Goal: Navigation & Orientation: Find specific page/section

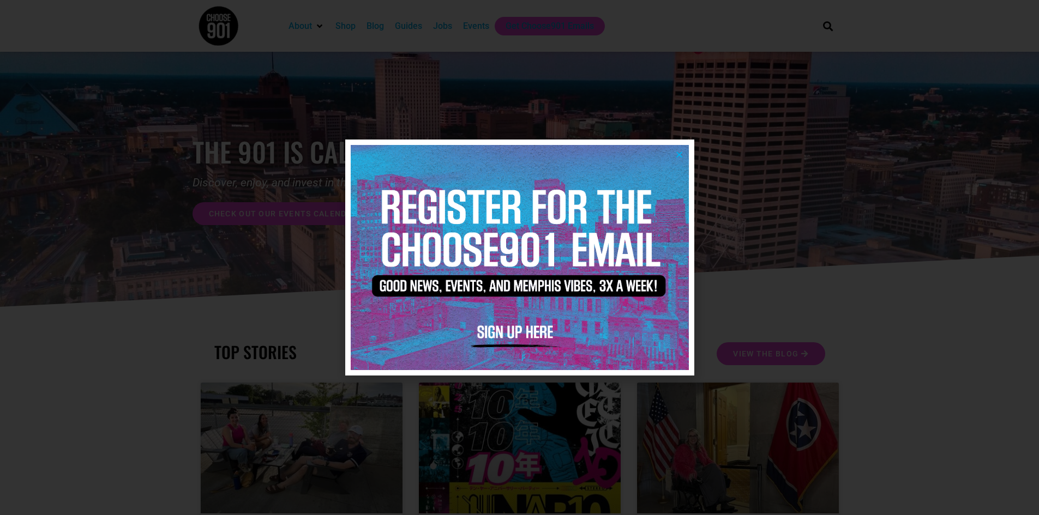
click at [675, 155] on icon "Close" at bounding box center [679, 155] width 8 height 8
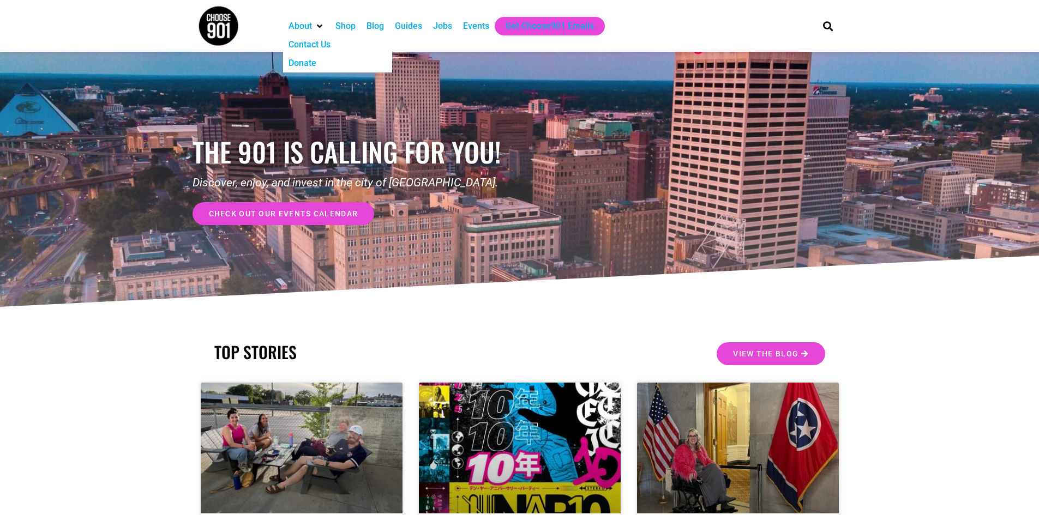
click at [318, 29] on icon "About" at bounding box center [319, 26] width 5 height 9
click at [407, 27] on div "Guides" at bounding box center [408, 26] width 27 height 13
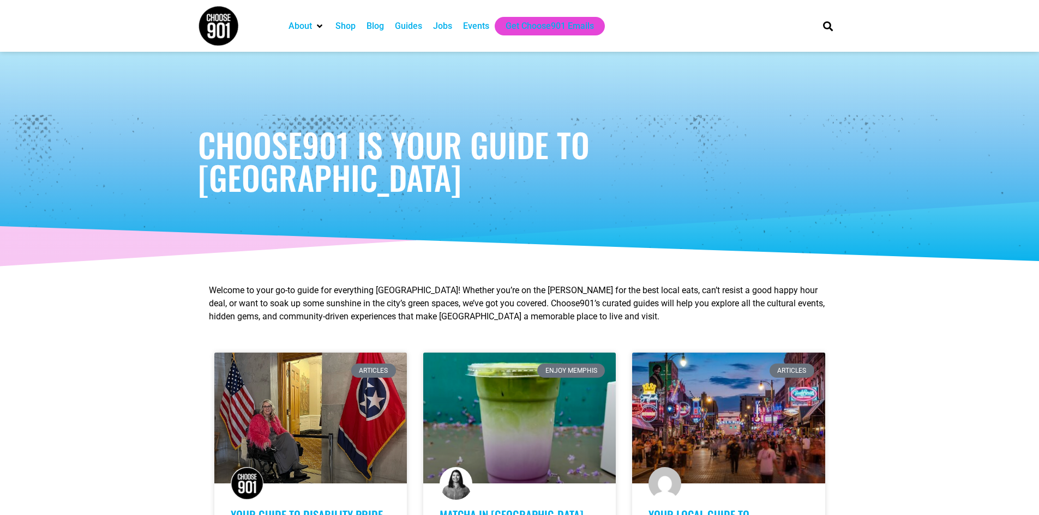
click at [473, 25] on div "Events" at bounding box center [476, 26] width 26 height 13
